Goal: Task Accomplishment & Management: Manage account settings

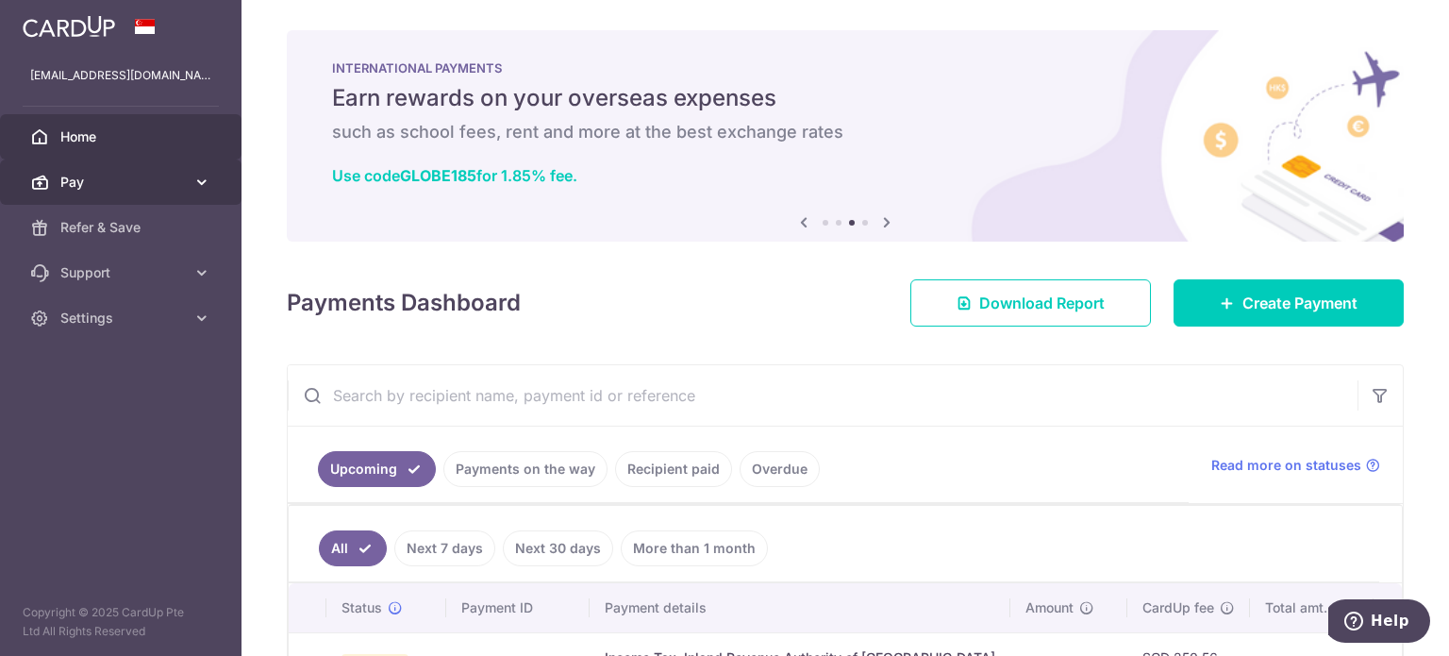
click at [75, 173] on span "Pay" at bounding box center [122, 182] width 125 height 19
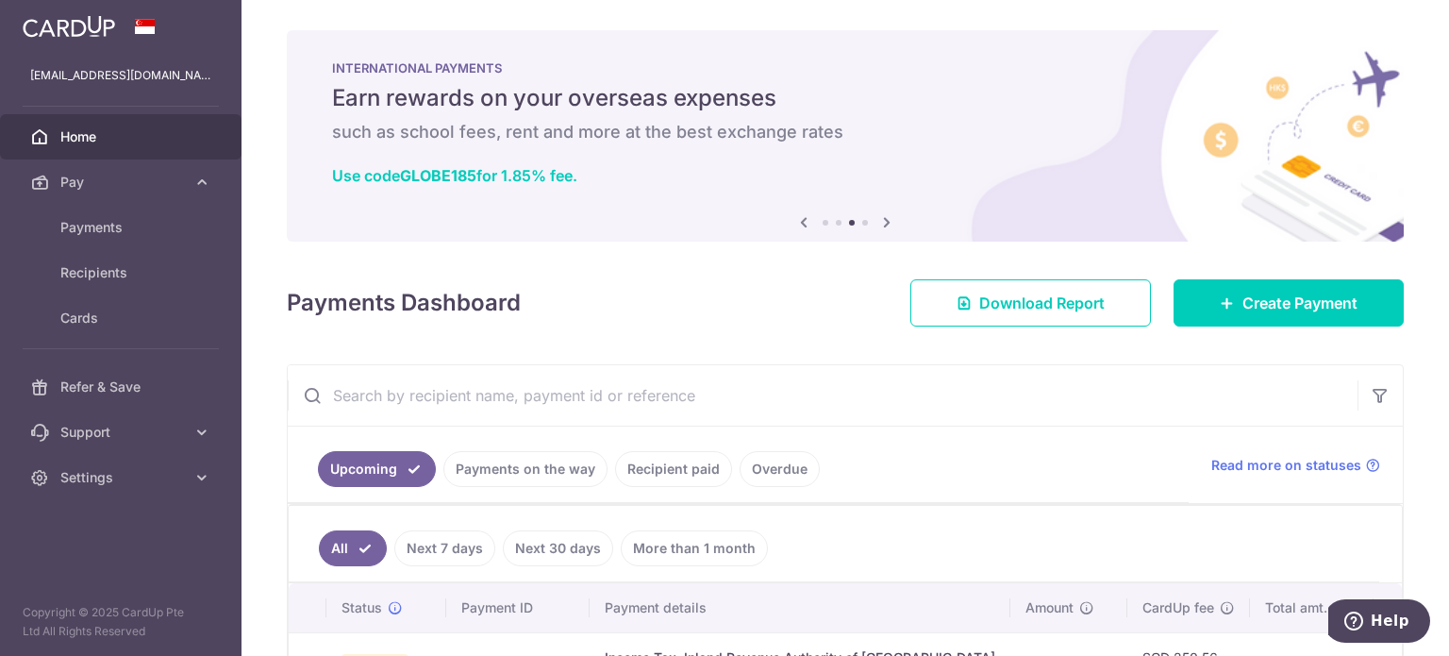
click at [84, 132] on span "Home" at bounding box center [122, 136] width 125 height 19
